Goal: Task Accomplishment & Management: Use online tool/utility

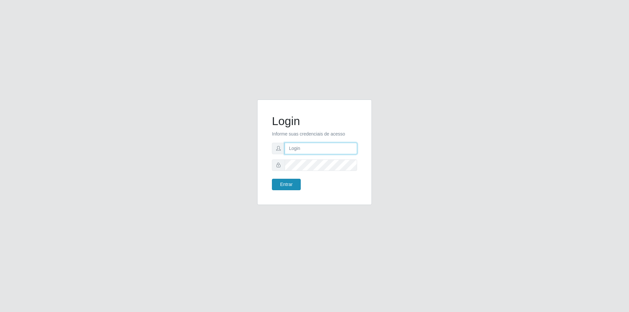
type input "[EMAIL_ADDRESS][DOMAIN_NAME]"
click at [290, 187] on button "Entrar" at bounding box center [286, 184] width 29 height 11
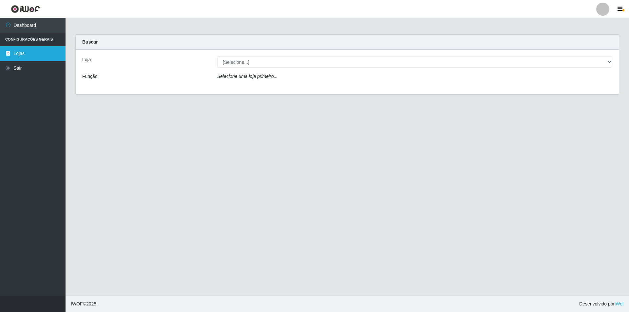
click at [9, 51] on icon at bounding box center [8, 53] width 6 height 5
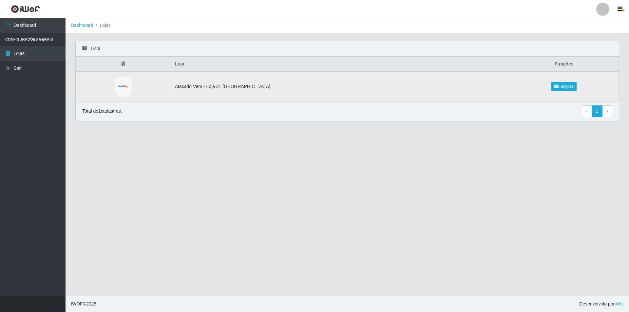
click at [490, 88] on td "Atacado Vem - Loja 31 [GEOGRAPHIC_DATA]" at bounding box center [340, 86] width 339 height 29
click at [559, 89] on link "Funções" at bounding box center [563, 86] width 25 height 9
click at [107, 25] on li "Lojas" at bounding box center [101, 25] width 17 height 7
click at [103, 25] on li "Lojas" at bounding box center [101, 25] width 17 height 7
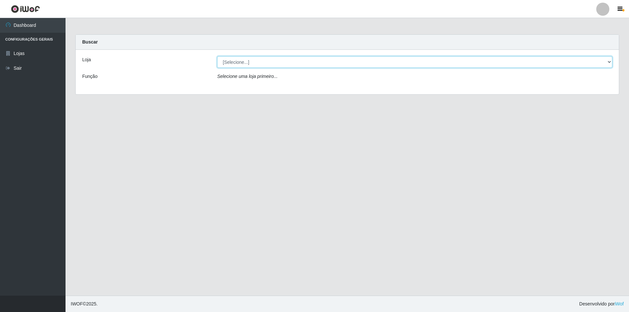
click at [609, 60] on select "[Selecione...] Atacado Vem - Loja 31 [GEOGRAPHIC_DATA]" at bounding box center [414, 61] width 395 height 11
select select "437"
click at [217, 56] on select "[Selecione...] Atacado Vem - Loja 31 [GEOGRAPHIC_DATA]" at bounding box center [414, 61] width 395 height 11
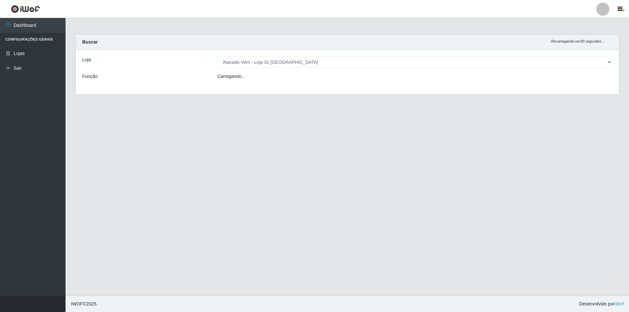
click at [263, 82] on div "Carregando..." at bounding box center [414, 77] width 405 height 9
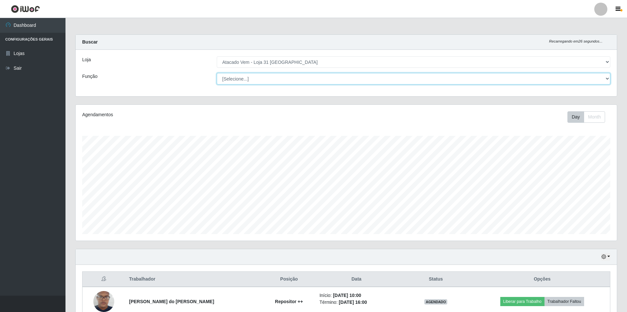
scroll to position [136, 541]
click at [609, 80] on select "[Selecione...] Carregador e Descarregador de Caminhão Carregador e Descarregado…" at bounding box center [414, 78] width 394 height 11
click at [217, 73] on select "[Selecione...] Carregador e Descarregador de Caminhão Carregador e Descarregado…" at bounding box center [414, 78] width 394 height 11
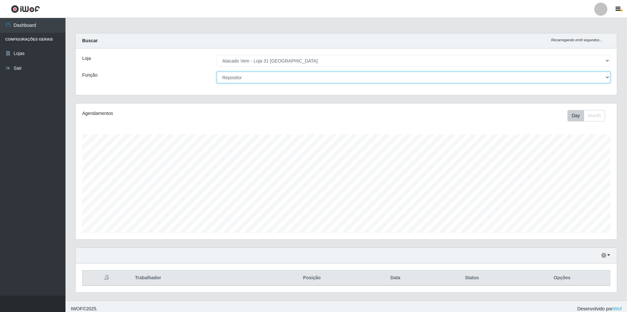
scroll to position [0, 0]
click at [606, 79] on select "[Selecione...] Carregador e Descarregador de Caminhão Carregador e Descarregado…" at bounding box center [414, 78] width 394 height 11
select select "[Selecione...]"
click at [217, 73] on select "[Selecione...] Carregador e Descarregador de Caminhão Carregador e Descarregado…" at bounding box center [414, 78] width 394 height 11
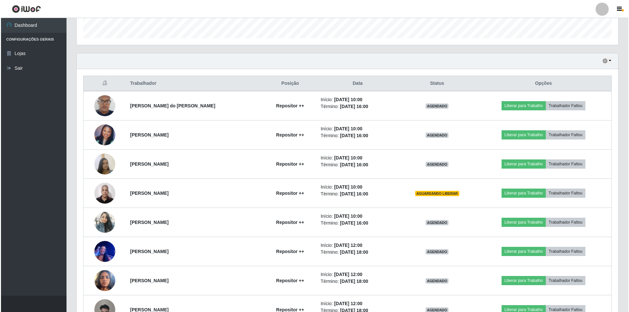
scroll to position [196, 0]
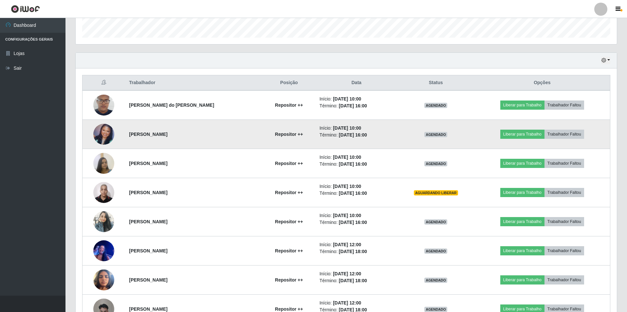
click at [98, 140] on img at bounding box center [103, 134] width 21 height 21
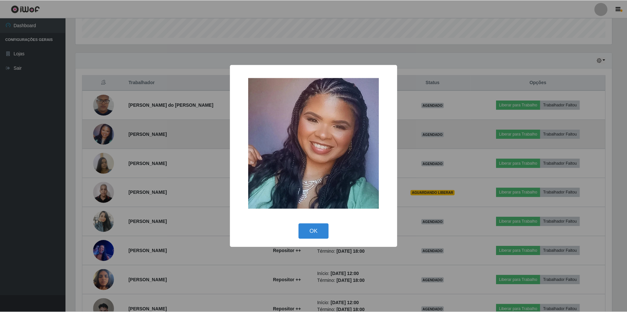
scroll to position [136, 538]
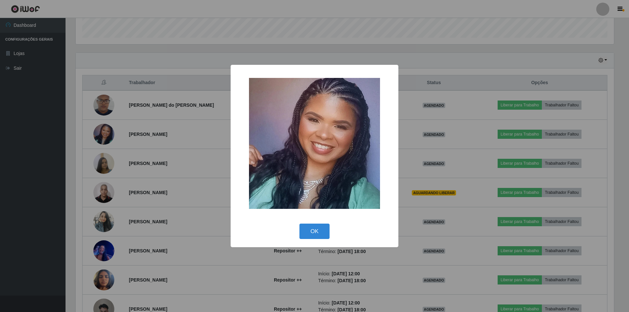
click at [100, 166] on div "× OK Cancel" at bounding box center [314, 156] width 629 height 312
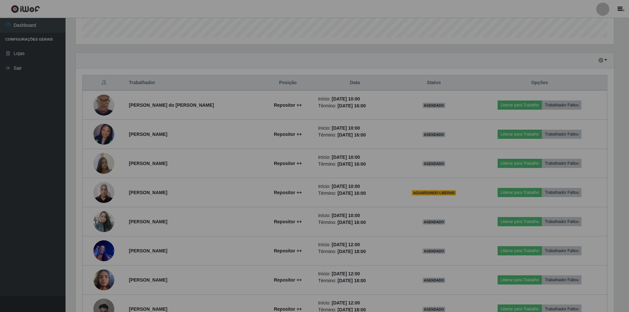
scroll to position [136, 541]
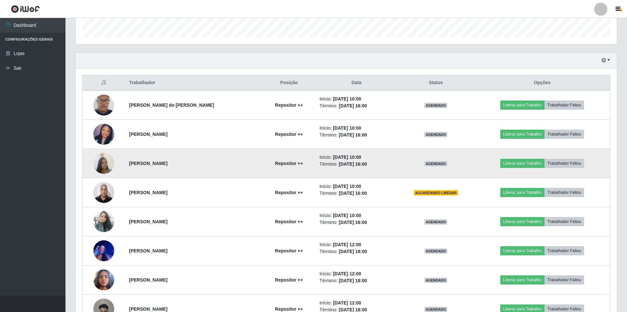
click at [102, 169] on img at bounding box center [103, 163] width 21 height 28
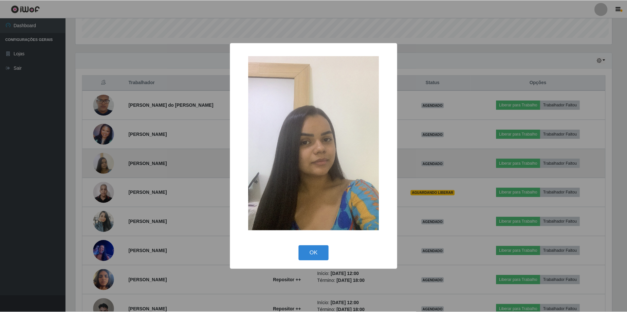
scroll to position [136, 538]
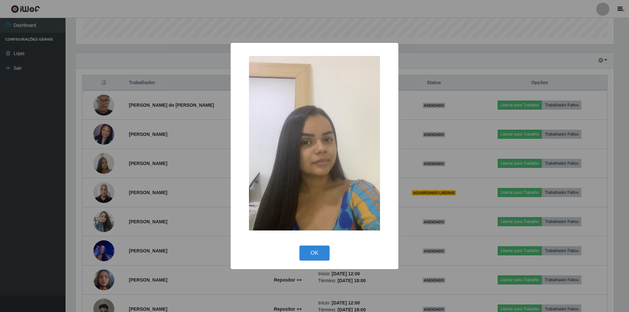
click at [103, 216] on div "× OK Cancel" at bounding box center [314, 156] width 629 height 312
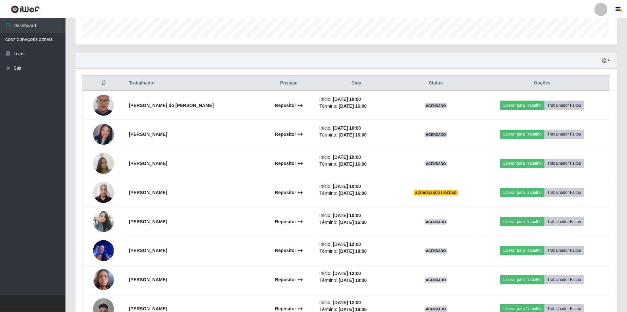
scroll to position [136, 541]
click at [103, 216] on img at bounding box center [103, 222] width 21 height 46
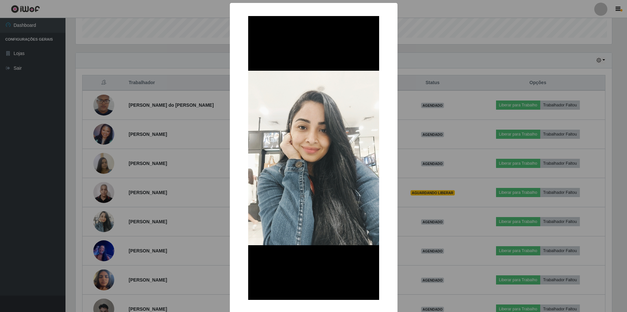
scroll to position [136, 538]
click at [103, 216] on div "× OK Cancel" at bounding box center [314, 156] width 629 height 312
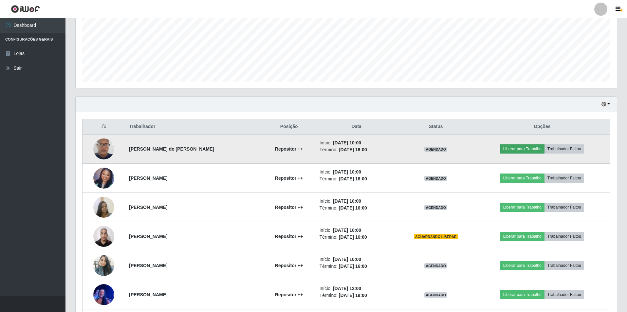
scroll to position [141, 0]
